Goal: Check status: Check status

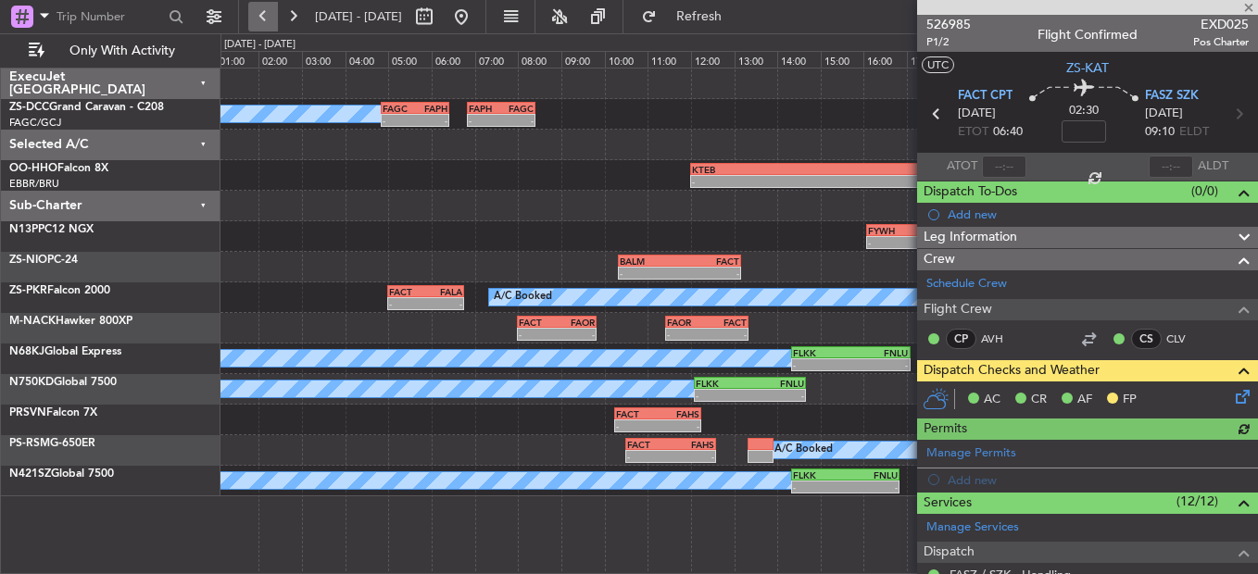
click at [259, 4] on button at bounding box center [263, 17] width 30 height 30
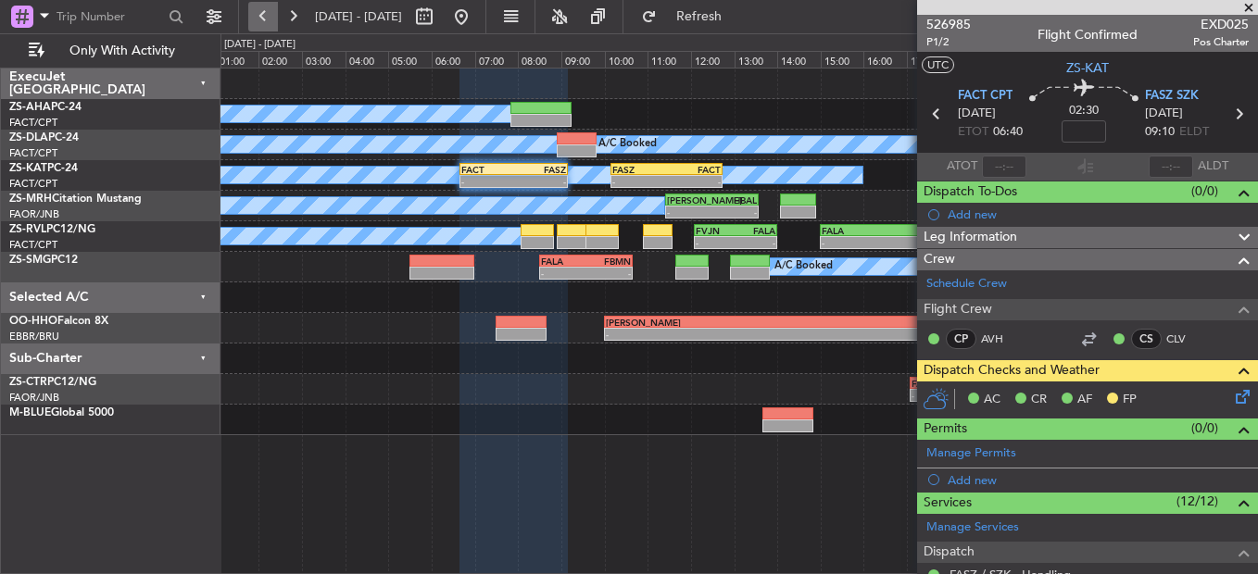
click at [264, 24] on button at bounding box center [263, 17] width 30 height 30
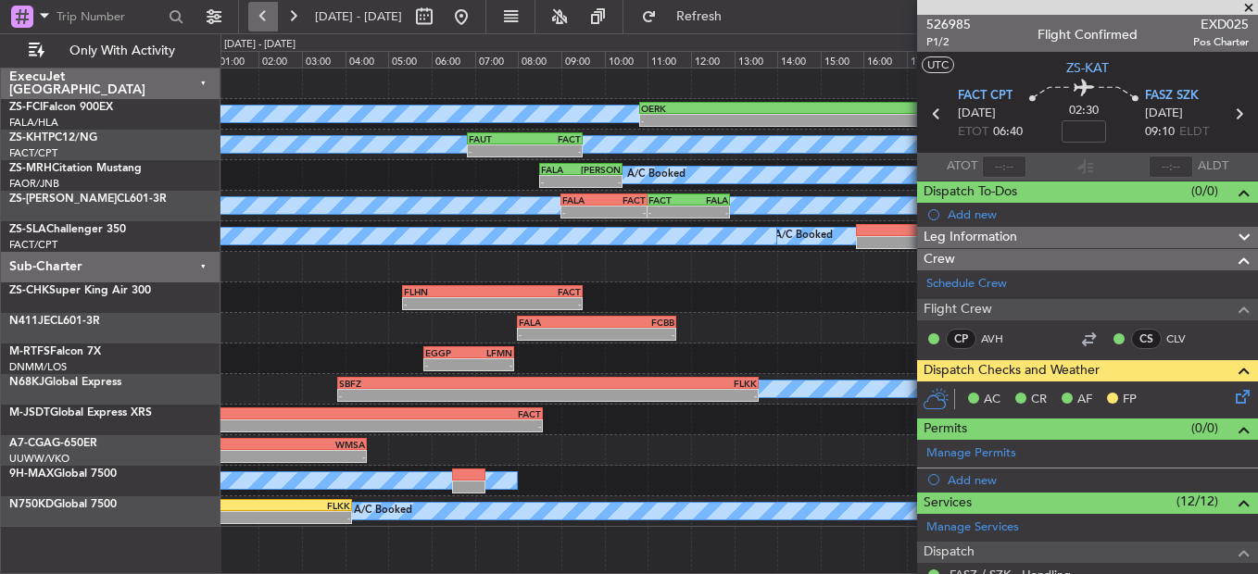
click at [258, 9] on button at bounding box center [263, 17] width 30 height 30
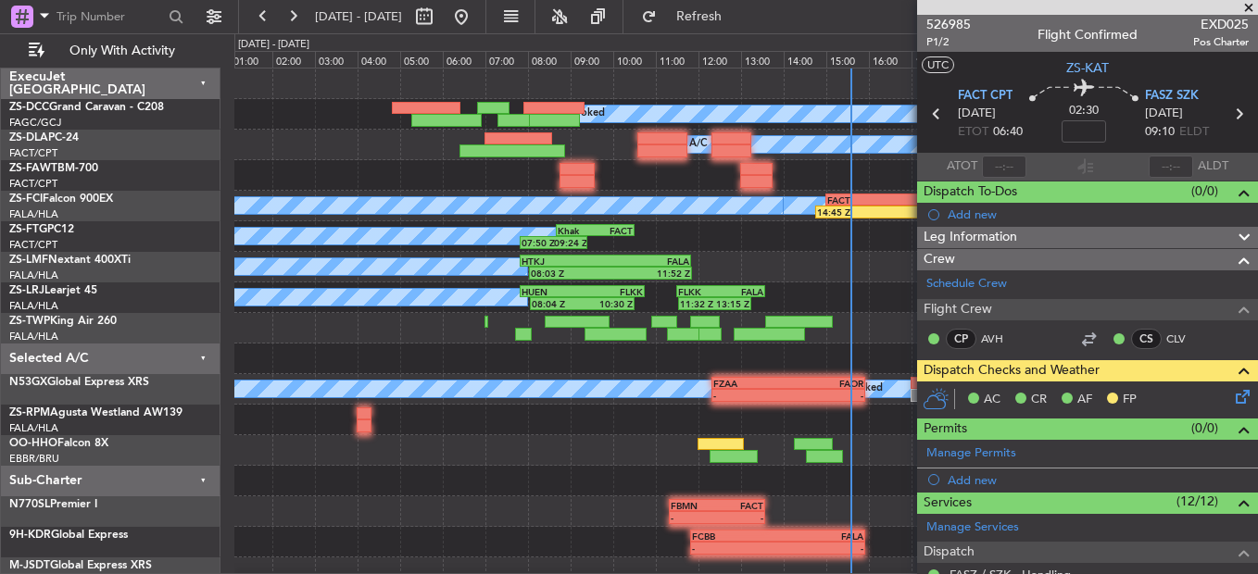
click at [1242, 7] on span at bounding box center [1248, 8] width 19 height 17
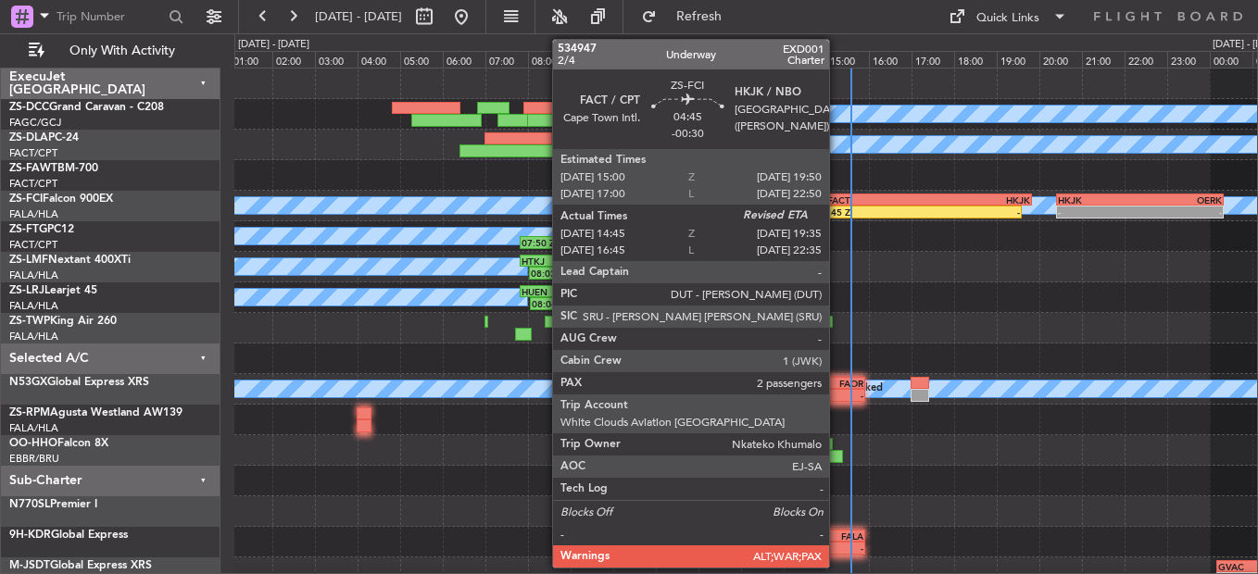
click at [837, 218] on div "14:45 Z -" at bounding box center [918, 212] width 206 height 13
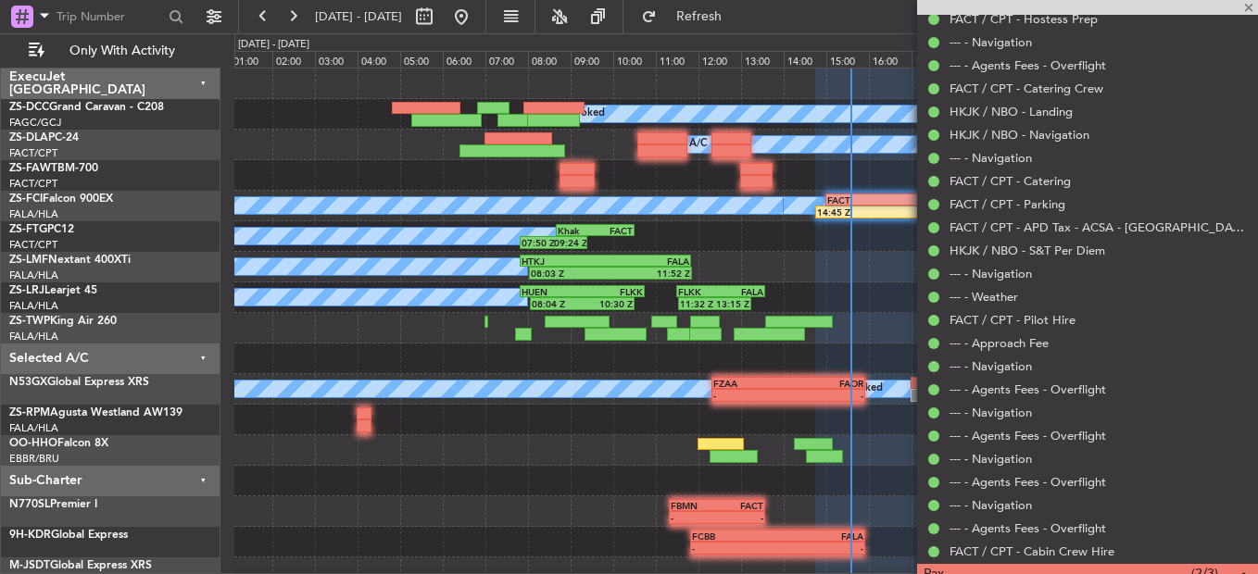
scroll to position [1019, 0]
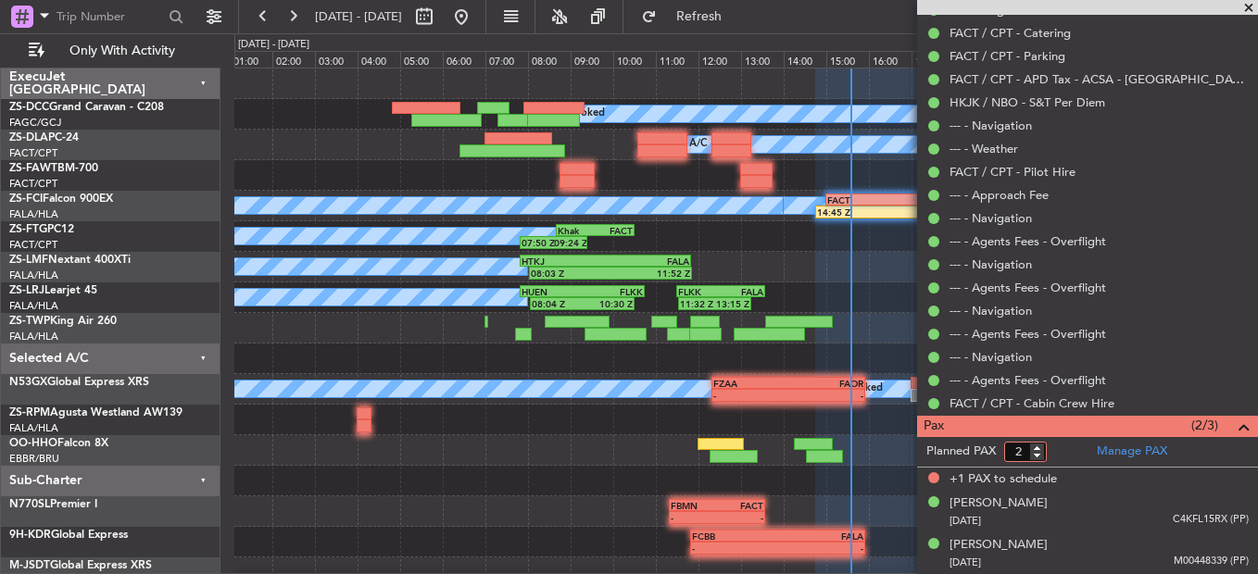
type input "2"
click at [1038, 457] on input "2" at bounding box center [1025, 452] width 43 height 20
click at [1051, 456] on form "Planned PAX 2" at bounding box center [1002, 452] width 170 height 30
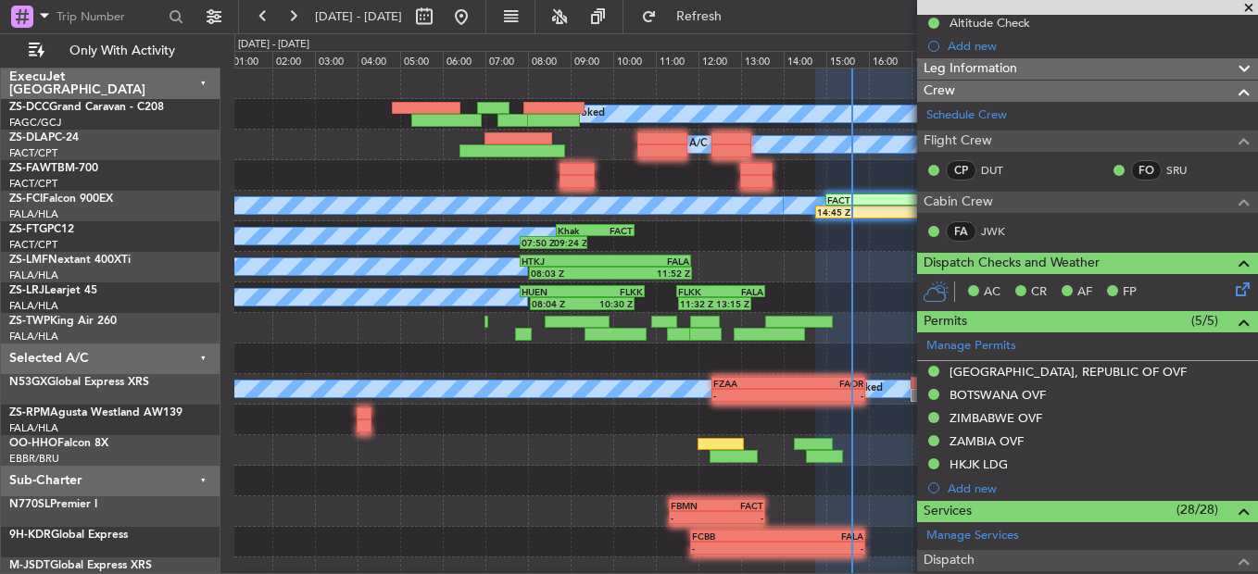
scroll to position [69, 0]
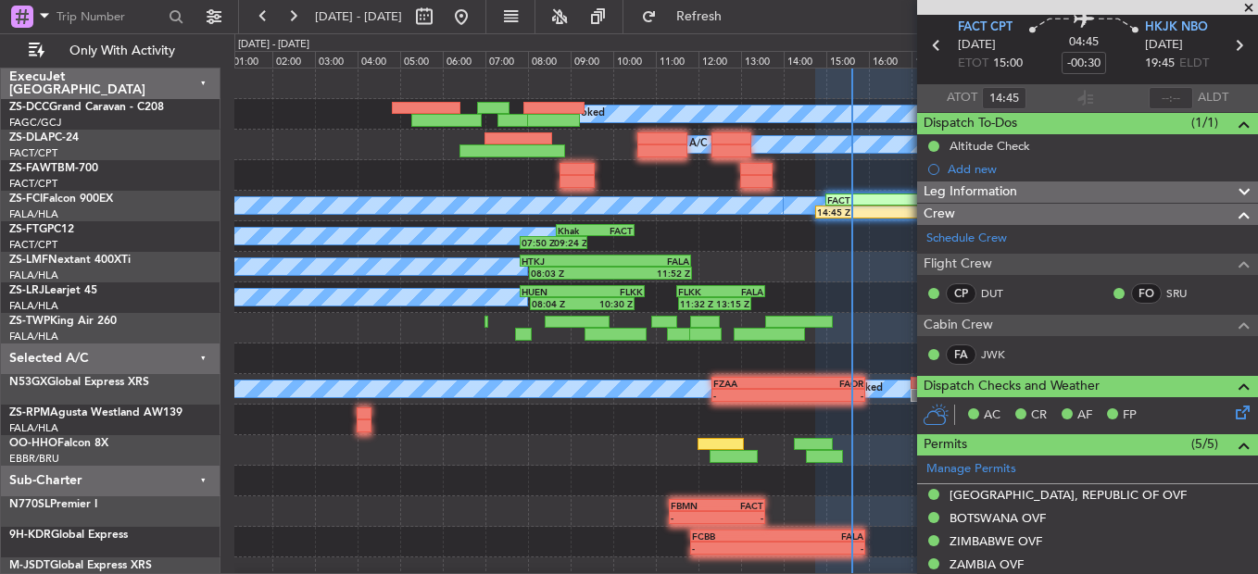
click at [1254, 11] on span at bounding box center [1248, 8] width 19 height 17
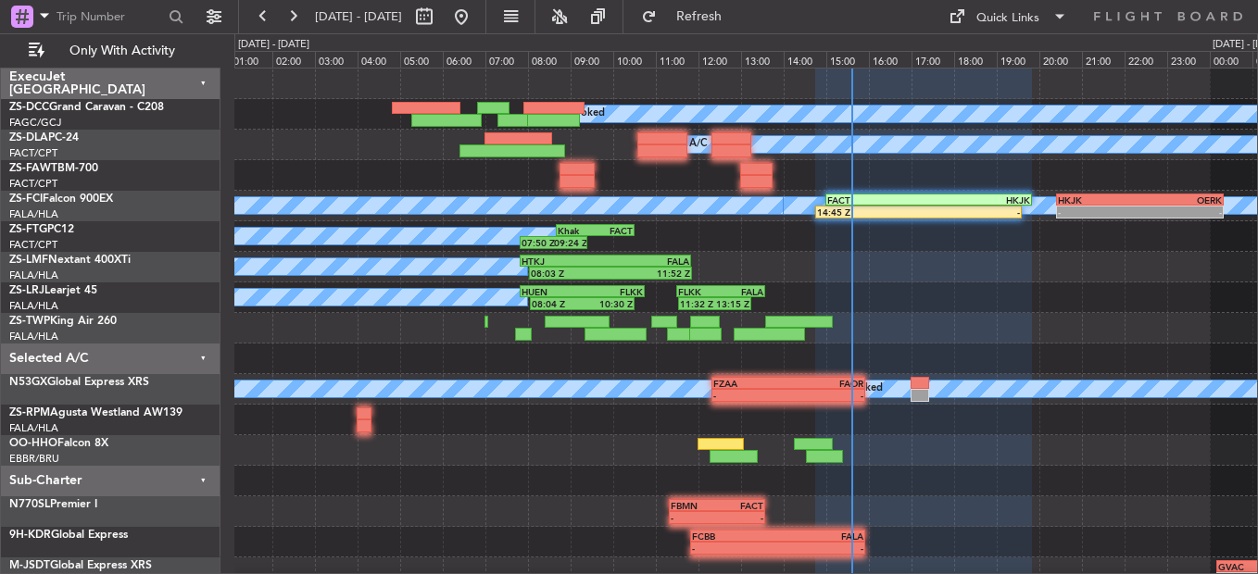
type input "0"
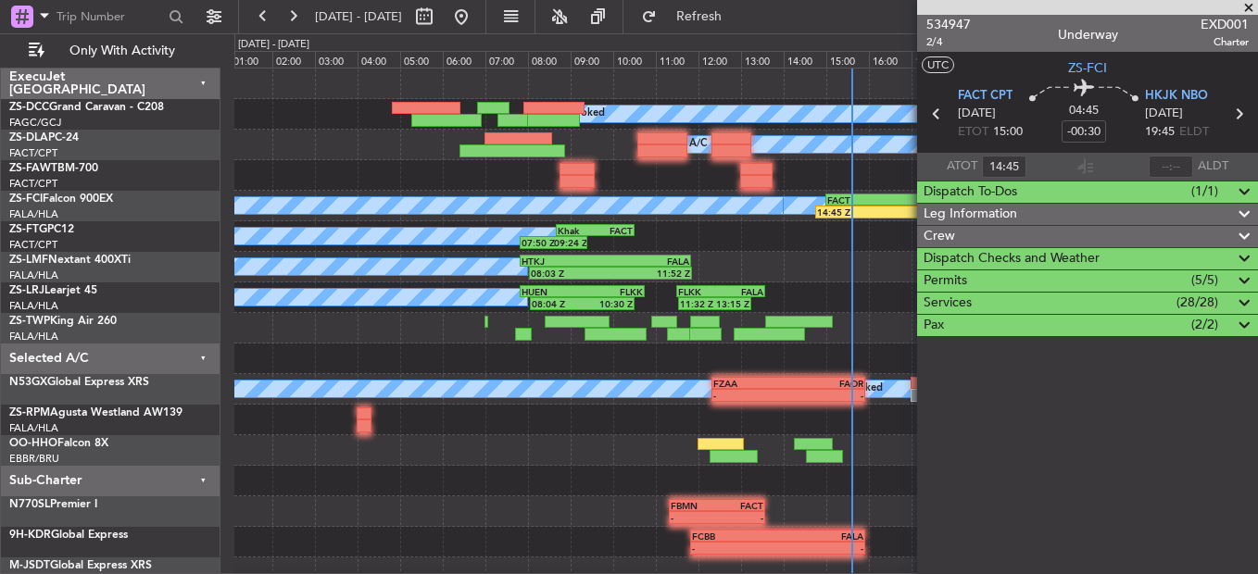
scroll to position [0, 0]
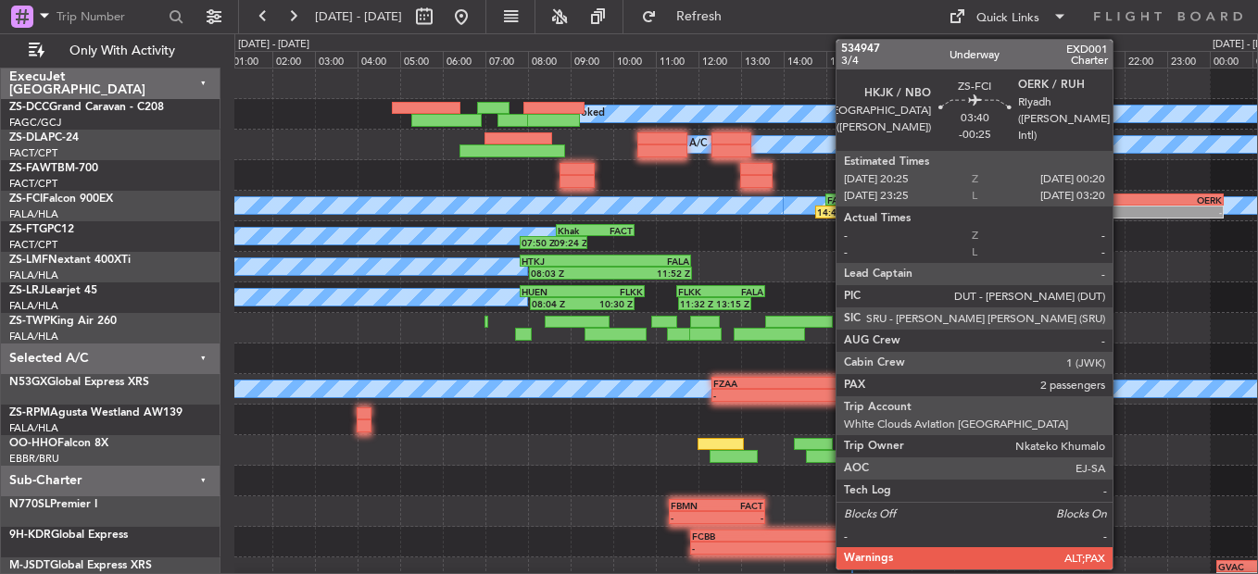
click at [1120, 199] on div "HKJK" at bounding box center [1097, 199] width 81 height 11
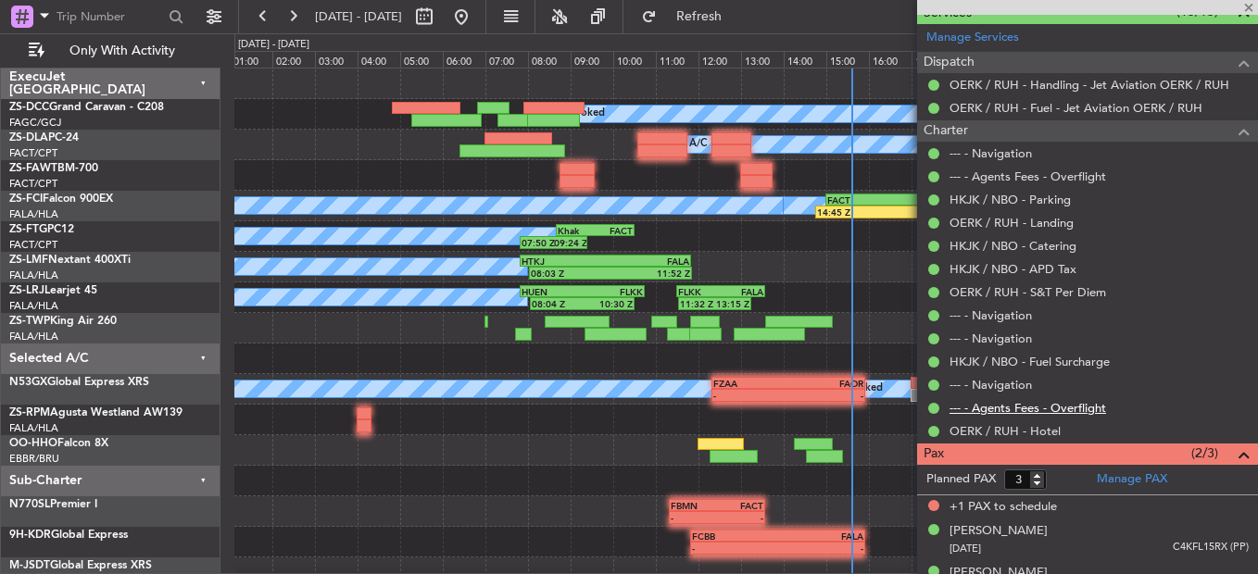
scroll to position [741, 0]
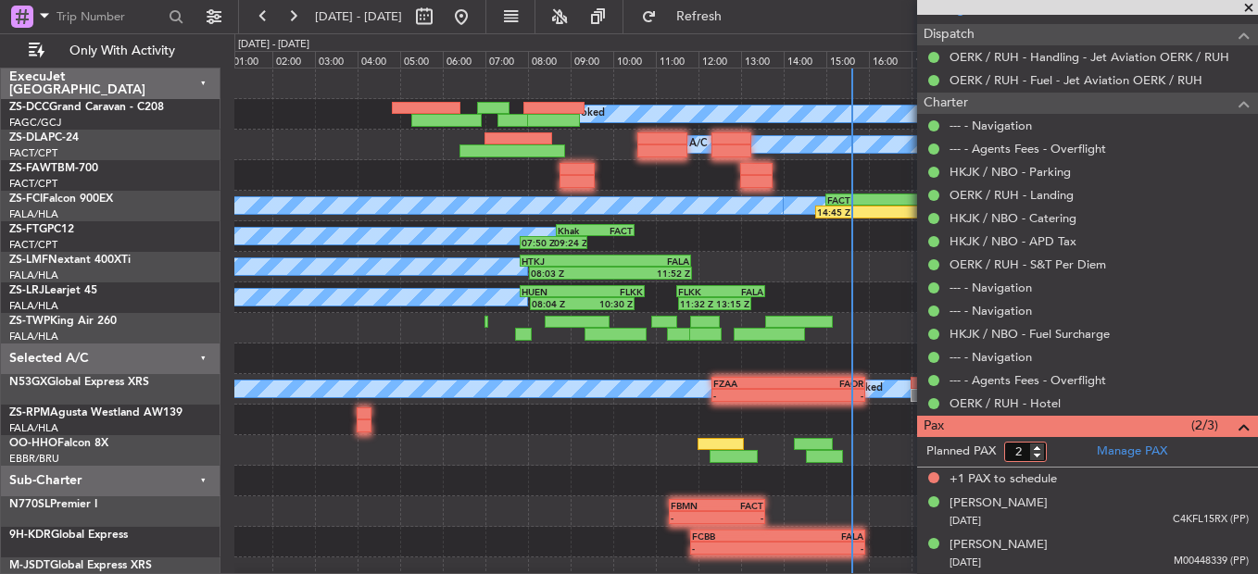
type input "2"
click at [1040, 454] on input "2" at bounding box center [1025, 452] width 43 height 20
click at [1074, 442] on form "Planned PAX" at bounding box center [1002, 452] width 170 height 30
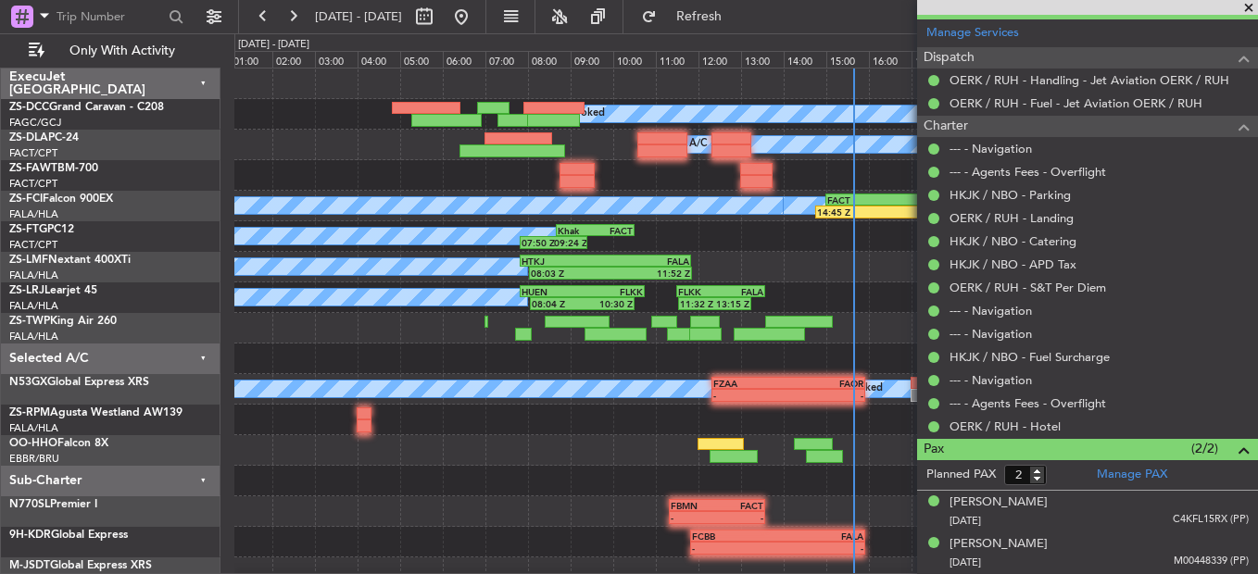
scroll to position [717, 0]
click at [1251, 1] on span at bounding box center [1248, 8] width 19 height 17
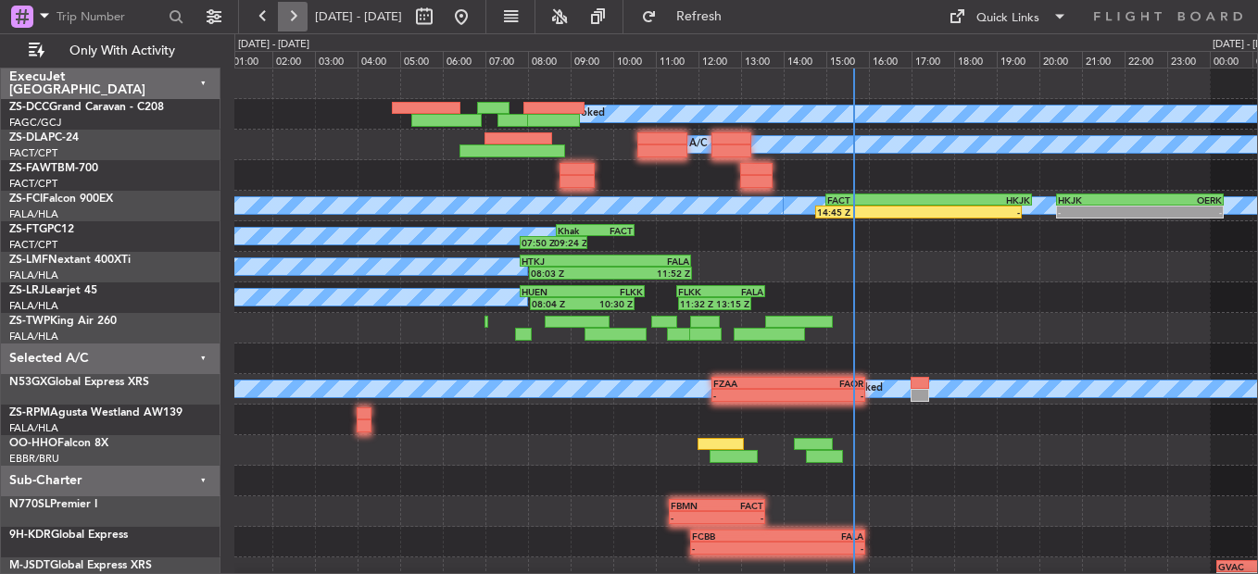
click at [303, 16] on button at bounding box center [293, 17] width 30 height 30
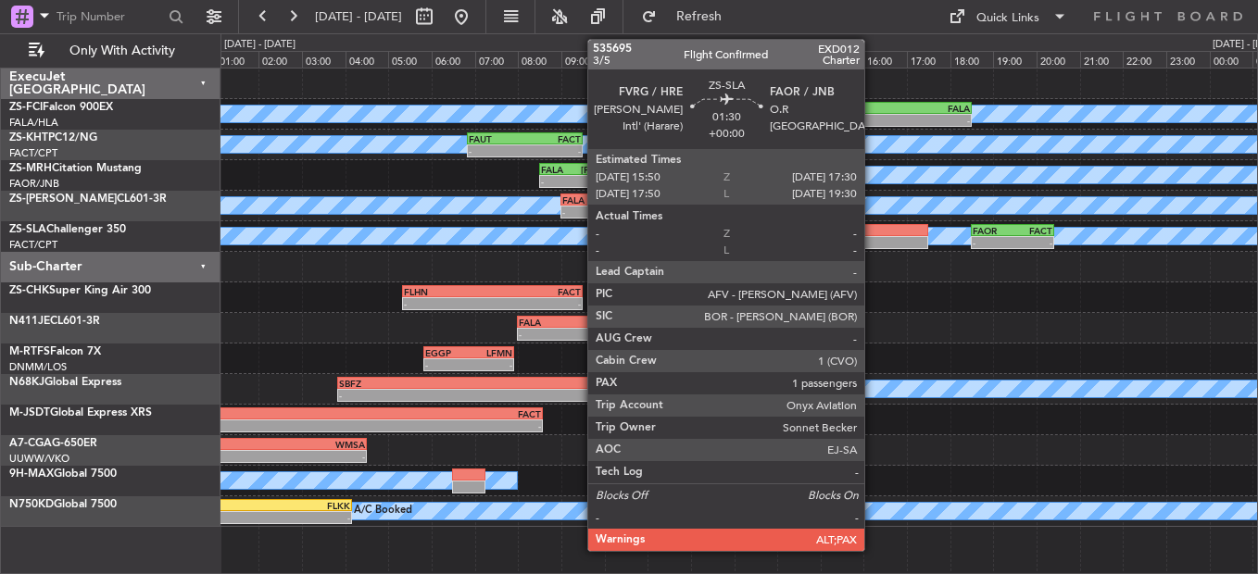
click at [873, 245] on div at bounding box center [892, 242] width 72 height 13
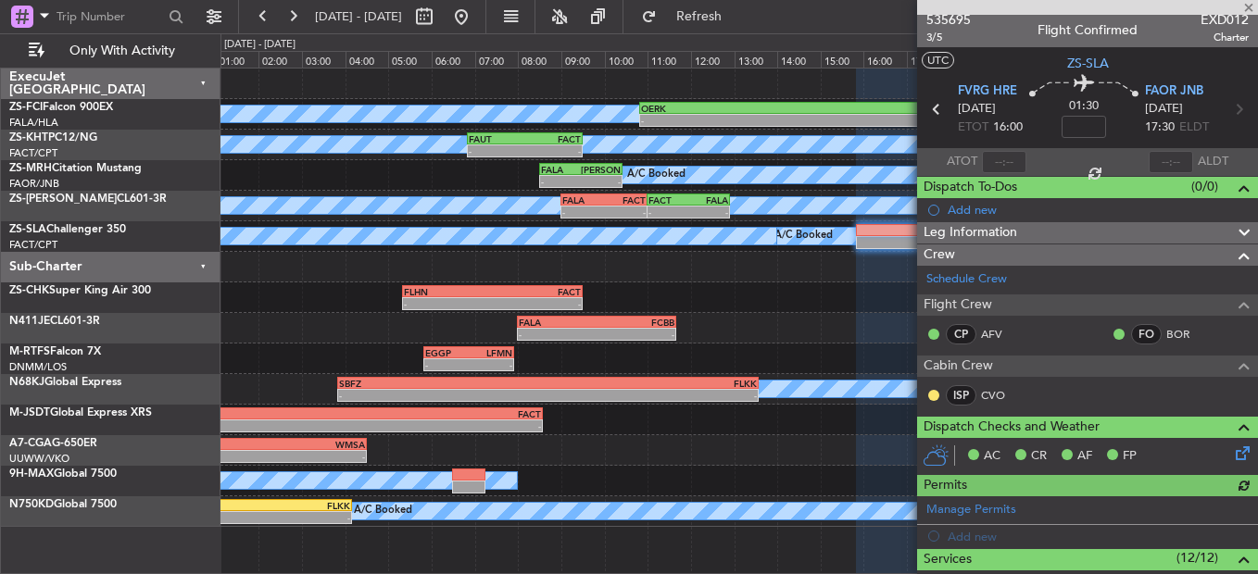
scroll to position [0, 0]
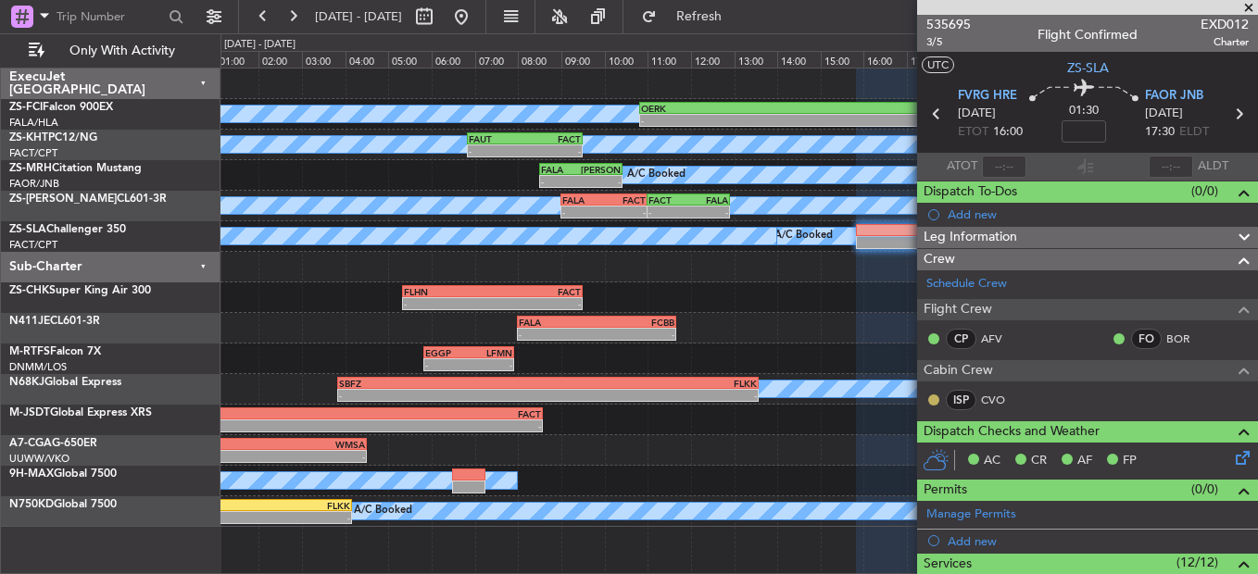
click at [929, 403] on button at bounding box center [933, 399] width 11 height 11
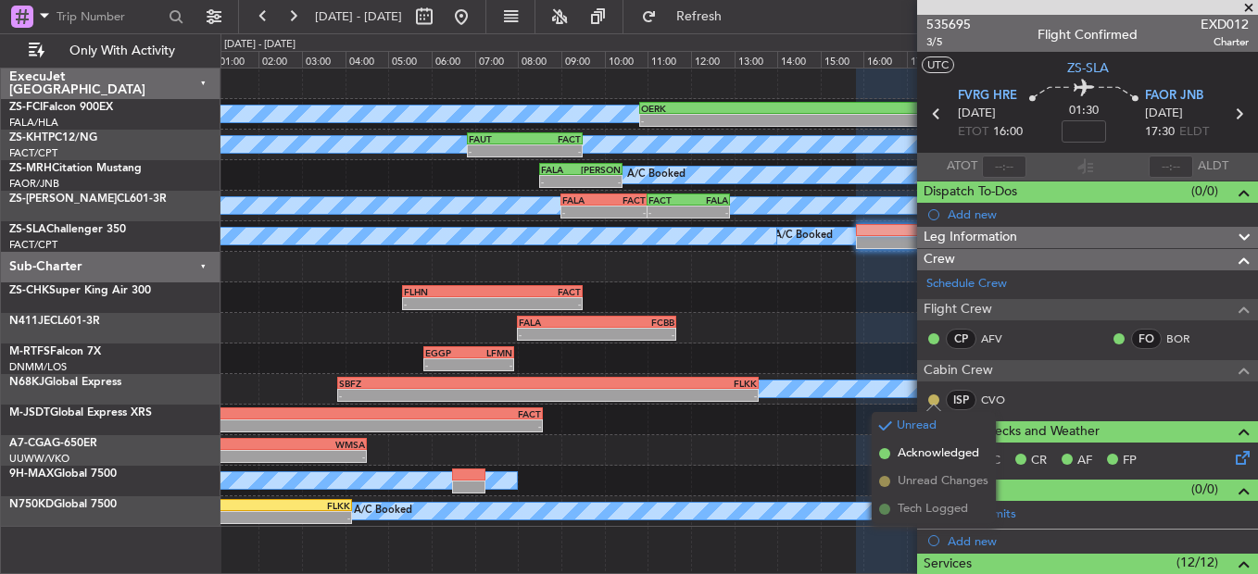
click at [932, 396] on button at bounding box center [933, 399] width 11 height 11
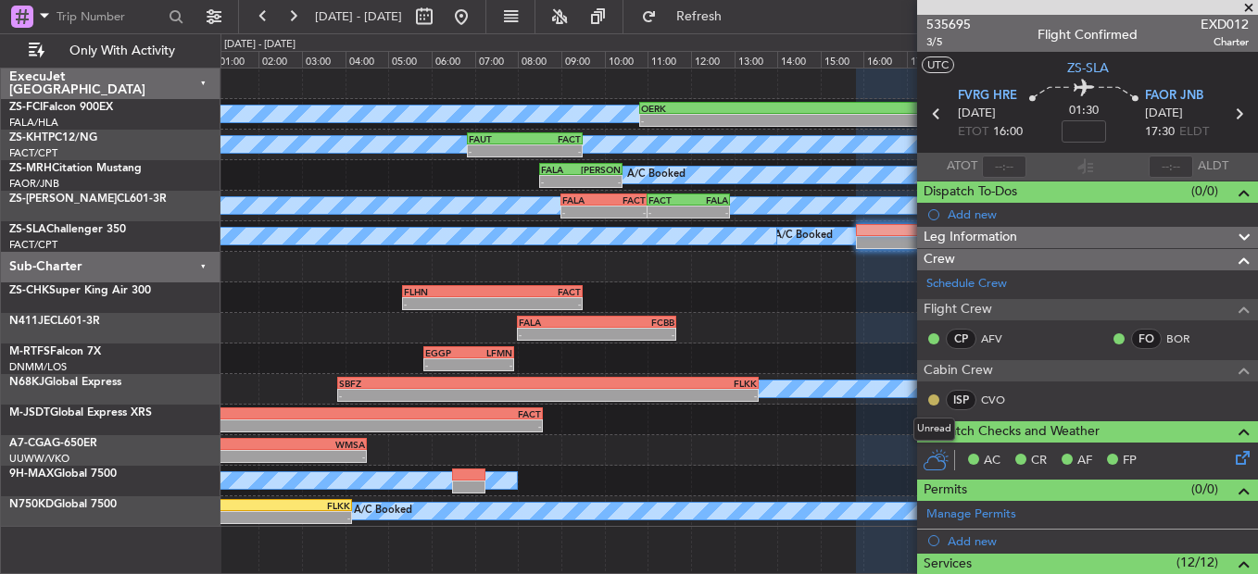
click at [937, 404] on body "[DATE] - [DATE] Refresh Quick Links Only With Activity A/C Booked A/C Booked - …" at bounding box center [629, 287] width 1258 height 574
click at [927, 393] on nimbus-traffic-light at bounding box center [933, 400] width 15 height 15
click at [930, 396] on button at bounding box center [933, 399] width 11 height 11
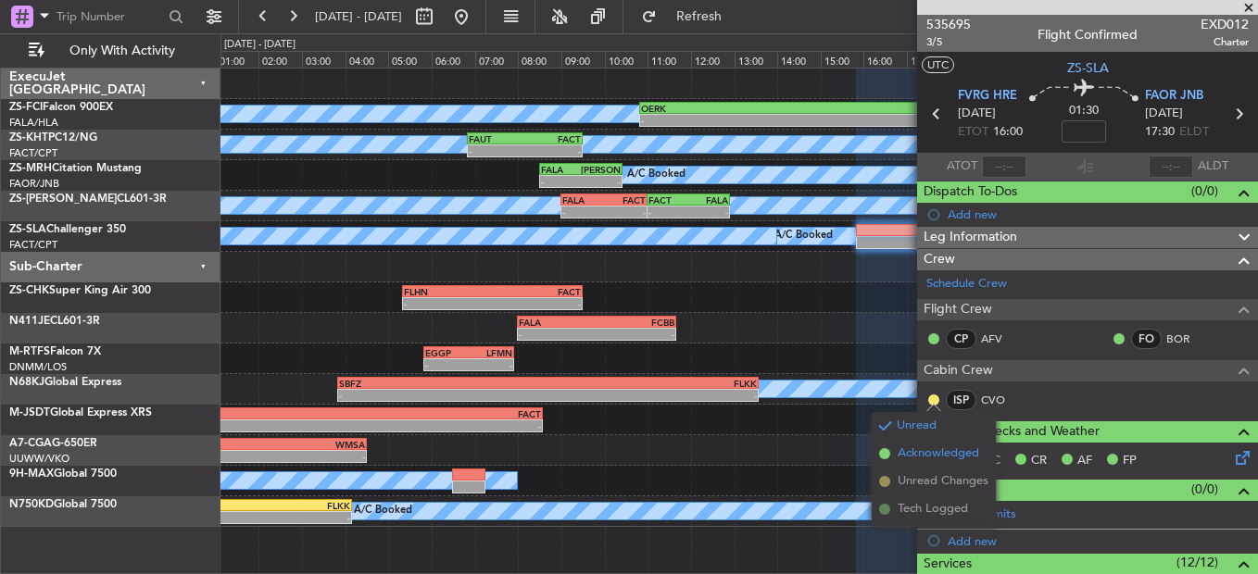
click at [942, 456] on span "Acknowledged" at bounding box center [937, 453] width 81 height 19
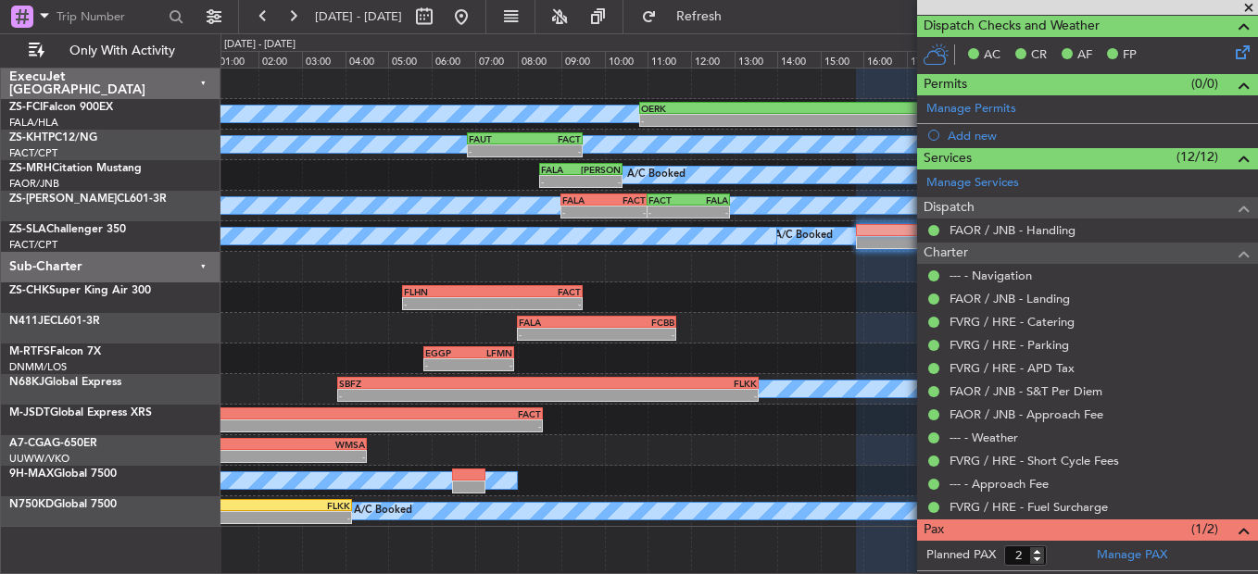
scroll to position [468, 0]
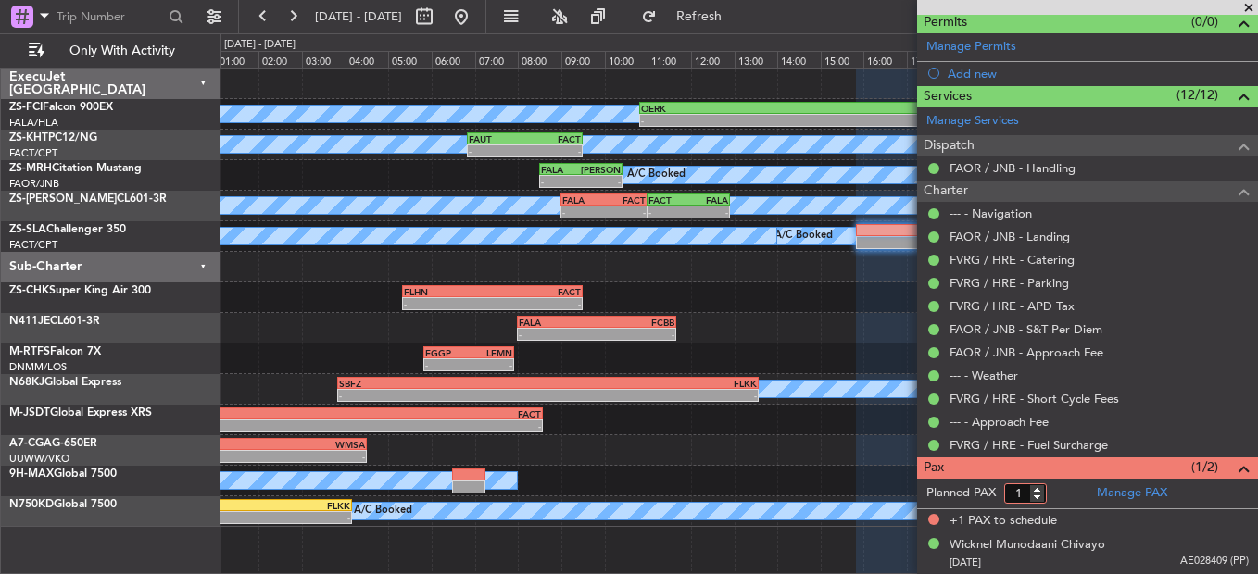
type input "1"
click at [1041, 499] on input "1" at bounding box center [1025, 493] width 43 height 20
click at [1052, 498] on form "Planned PAX" at bounding box center [1002, 494] width 170 height 30
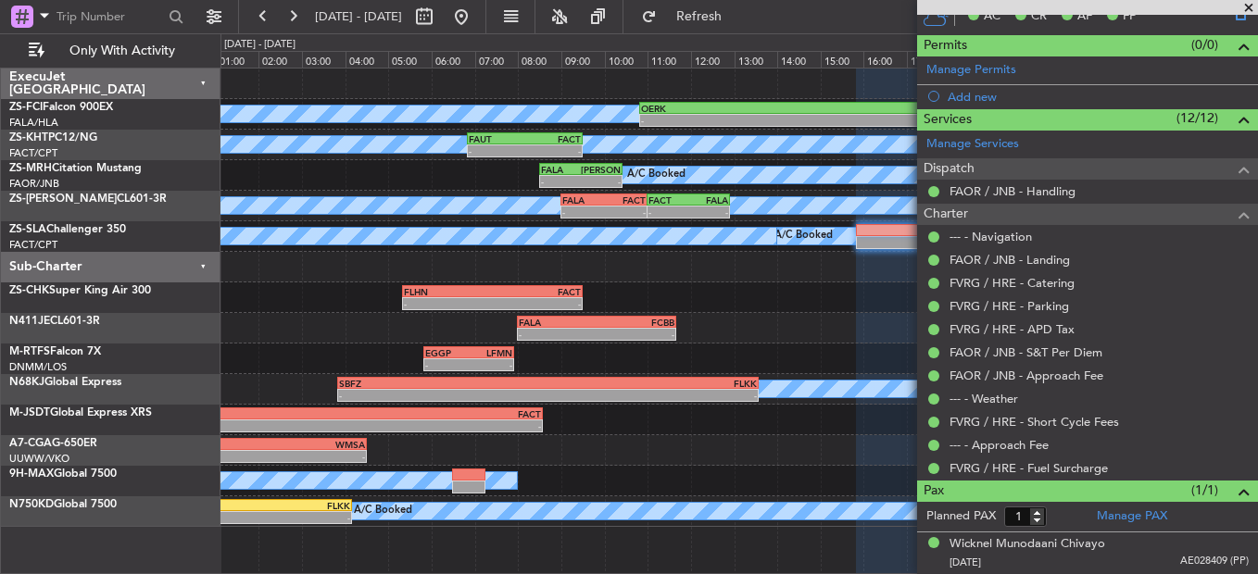
scroll to position [444, 0]
click at [1247, 2] on span at bounding box center [1248, 8] width 19 height 17
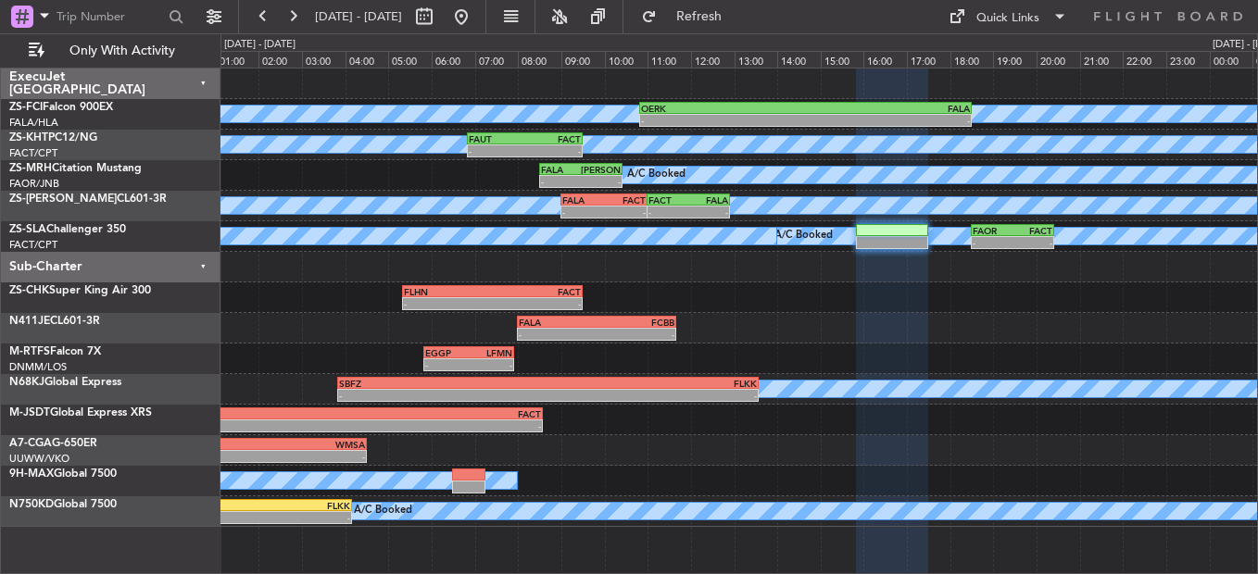
type input "0"
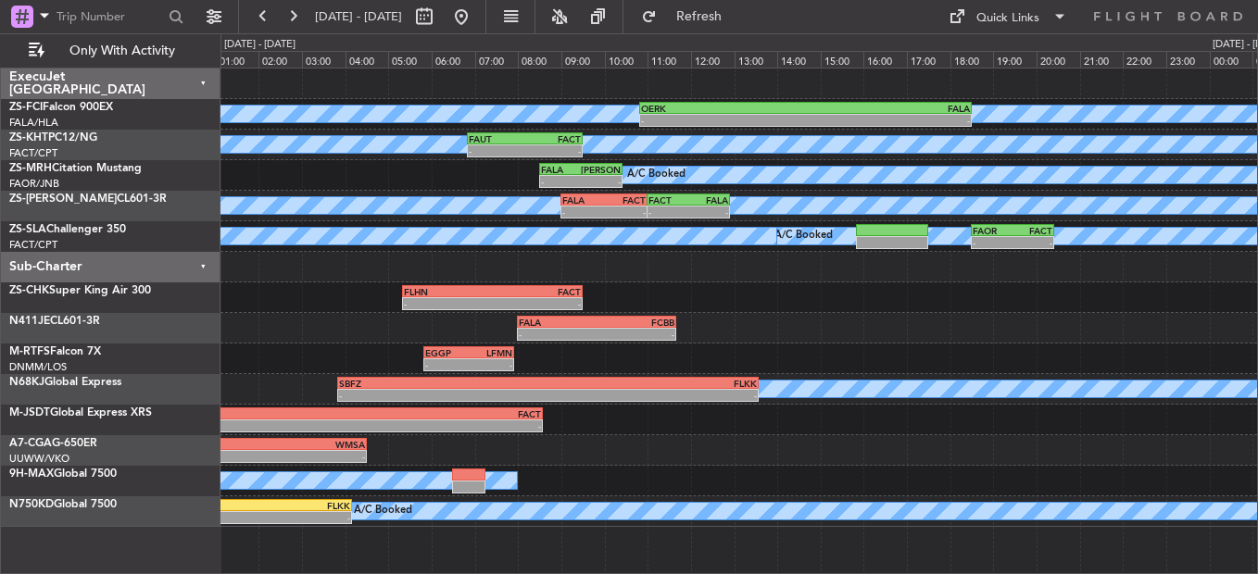
scroll to position [0, 0]
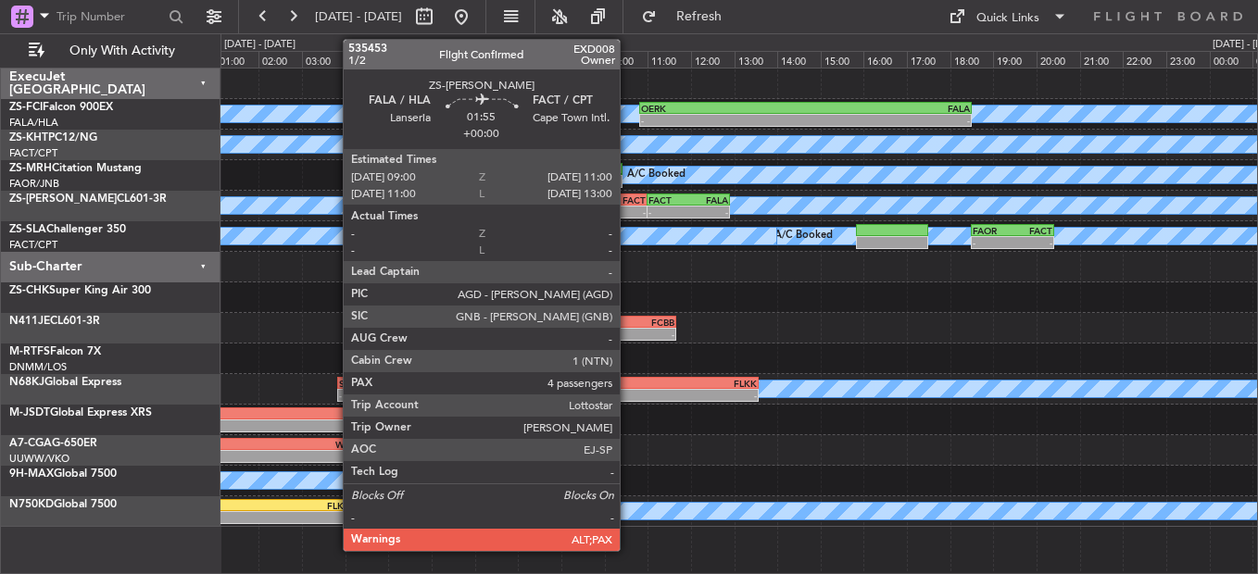
click at [628, 206] on div "- -" at bounding box center [603, 212] width 87 height 13
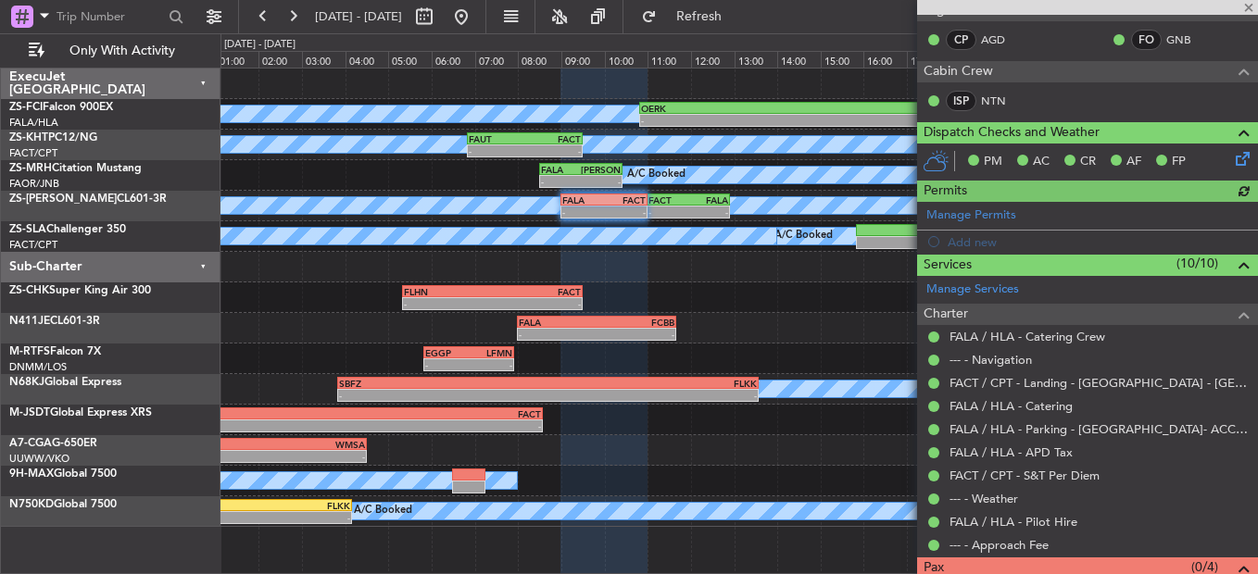
scroll to position [357, 0]
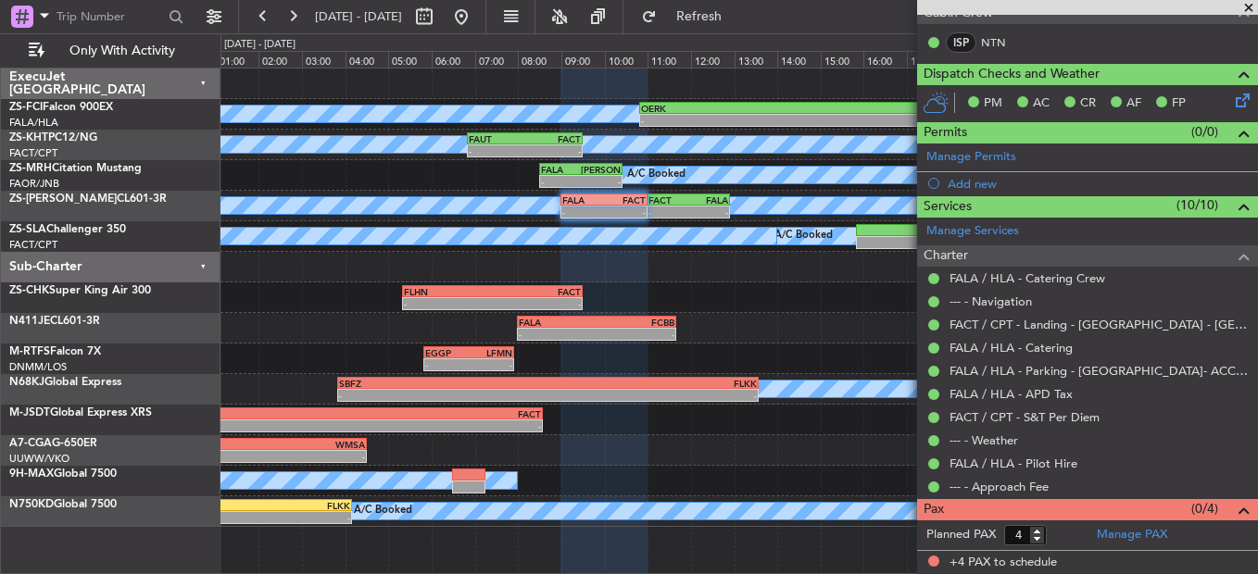
click at [1245, 4] on span at bounding box center [1248, 8] width 19 height 17
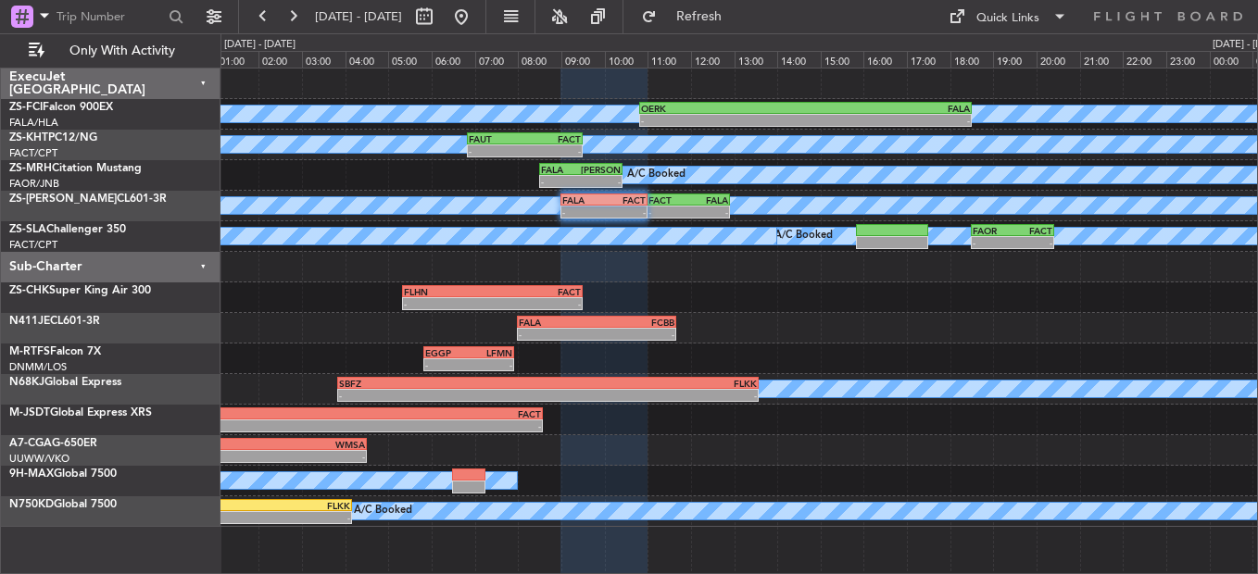
type input "0"
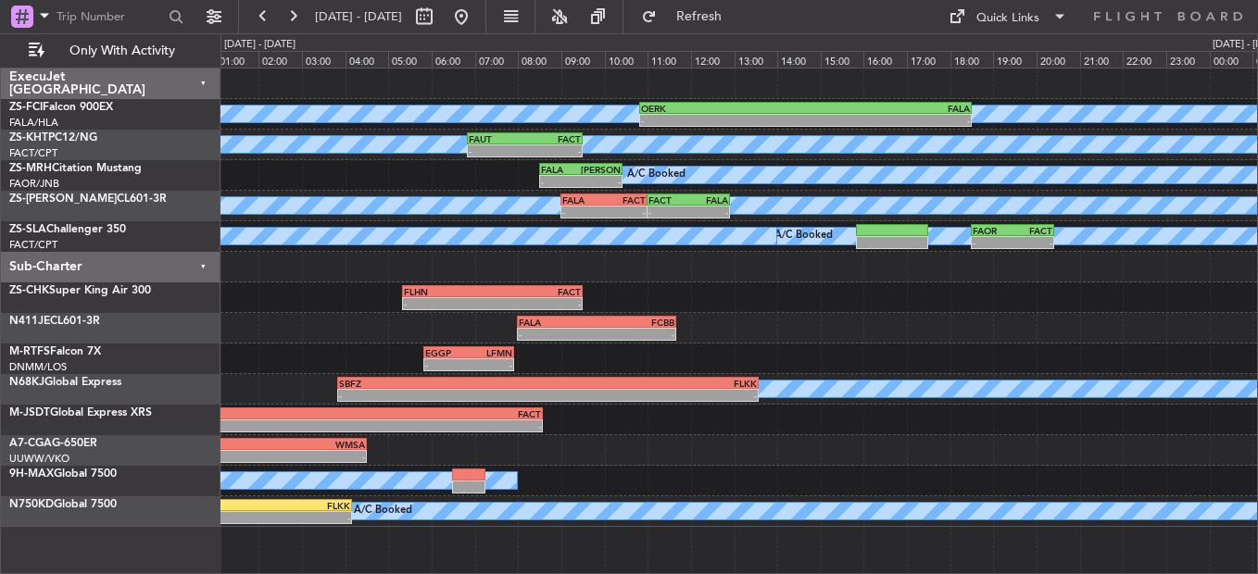
scroll to position [0, 0]
click at [293, 25] on button at bounding box center [293, 17] width 30 height 30
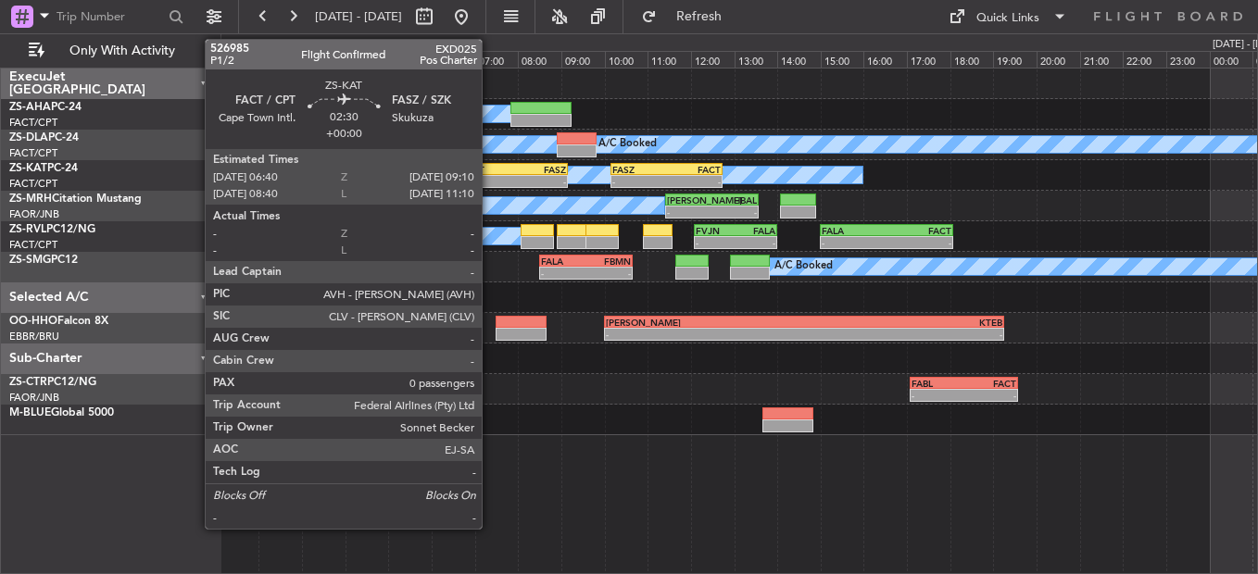
click at [490, 183] on div "-" at bounding box center [487, 181] width 53 height 11
